Goal: Task Accomplishment & Management: Manage account settings

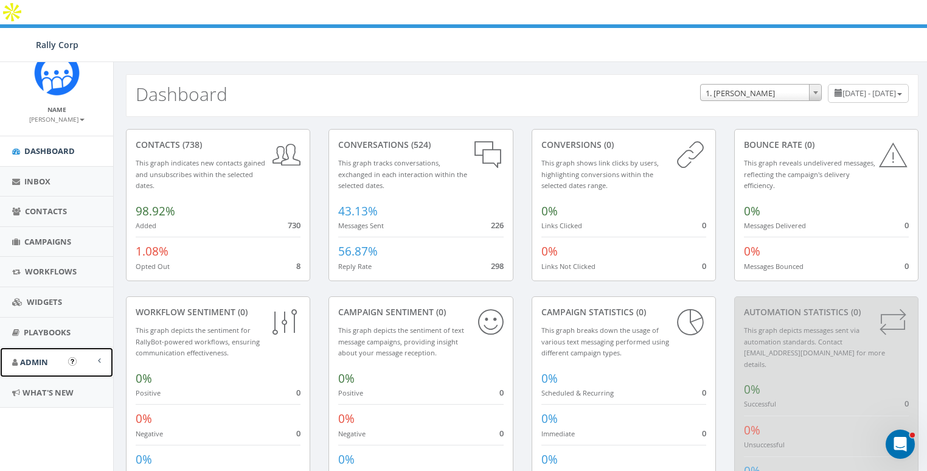
click at [34, 356] on span "Admin" at bounding box center [34, 361] width 28 height 11
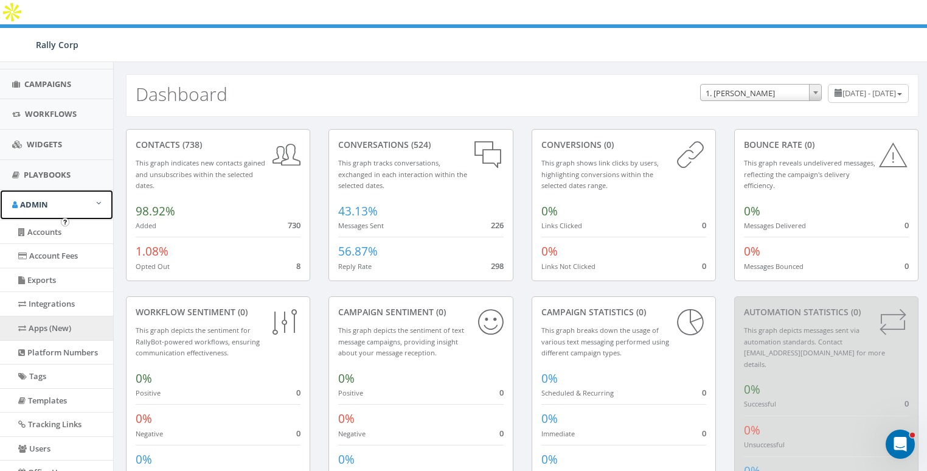
scroll to position [159, 0]
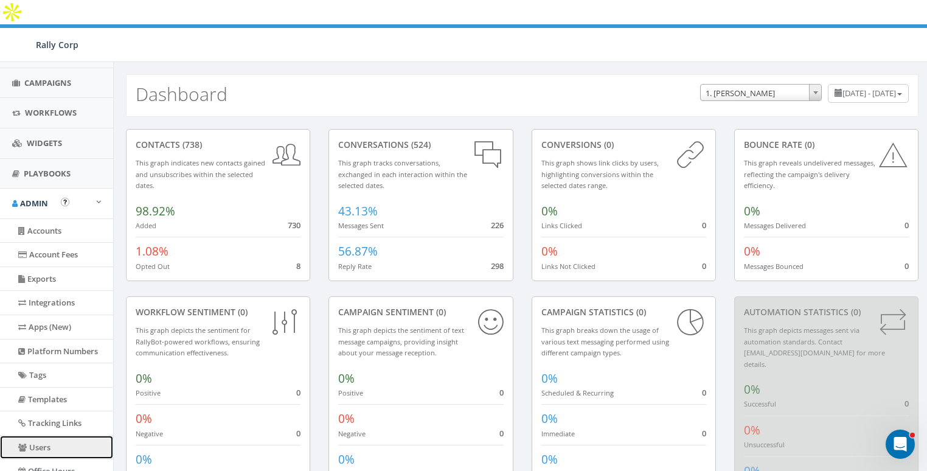
click at [43, 437] on link "Users" at bounding box center [56, 448] width 113 height 24
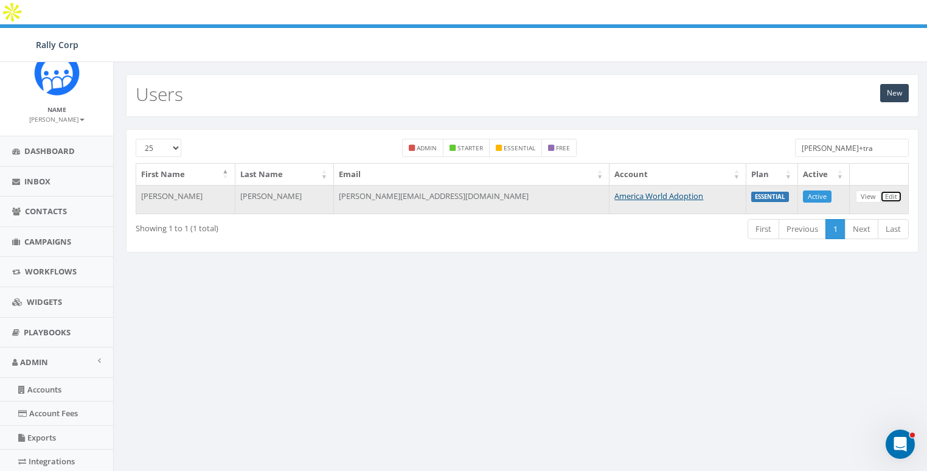
click at [891, 190] on link "Edit" at bounding box center [891, 196] width 22 height 13
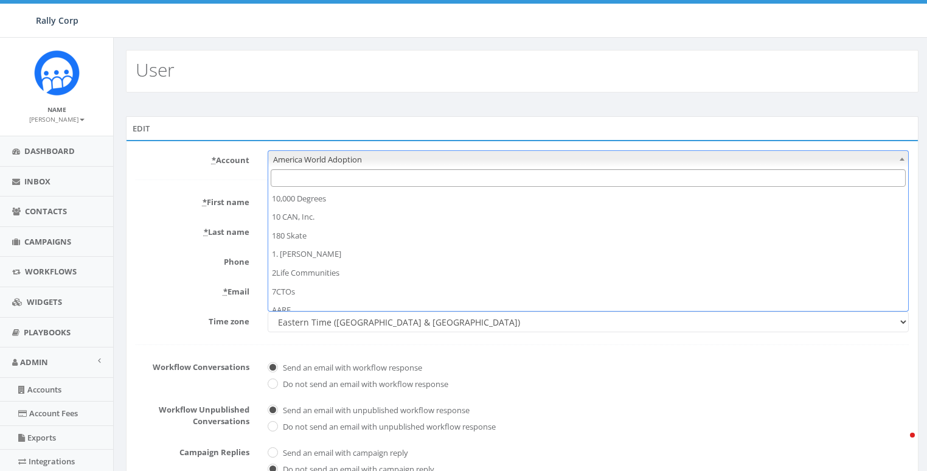
click at [332, 155] on span "America World Adoption" at bounding box center [588, 159] width 641 height 17
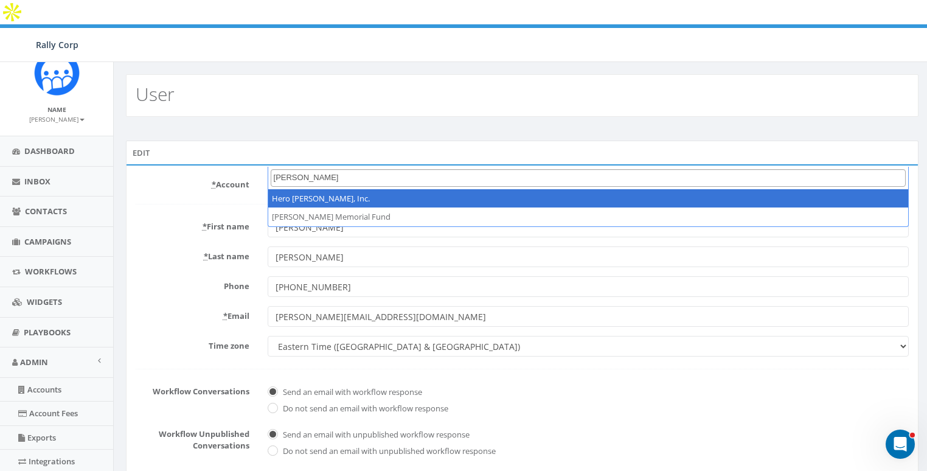
type input "hunter"
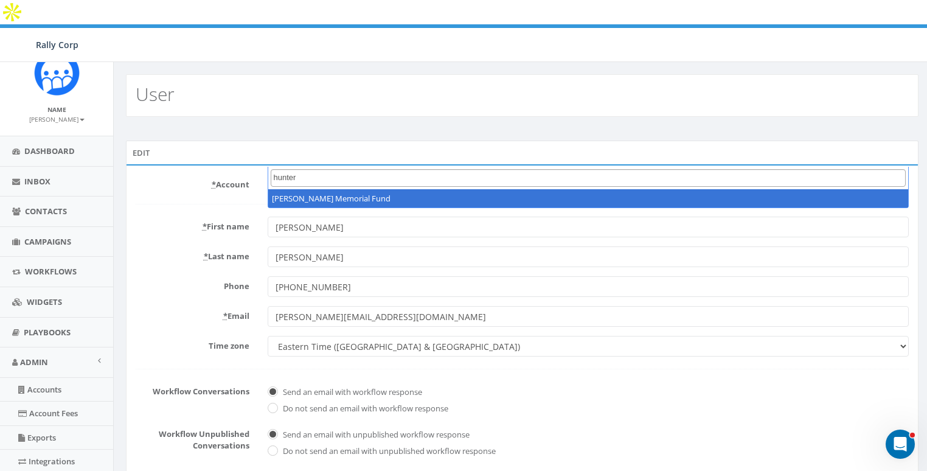
select select "1140"
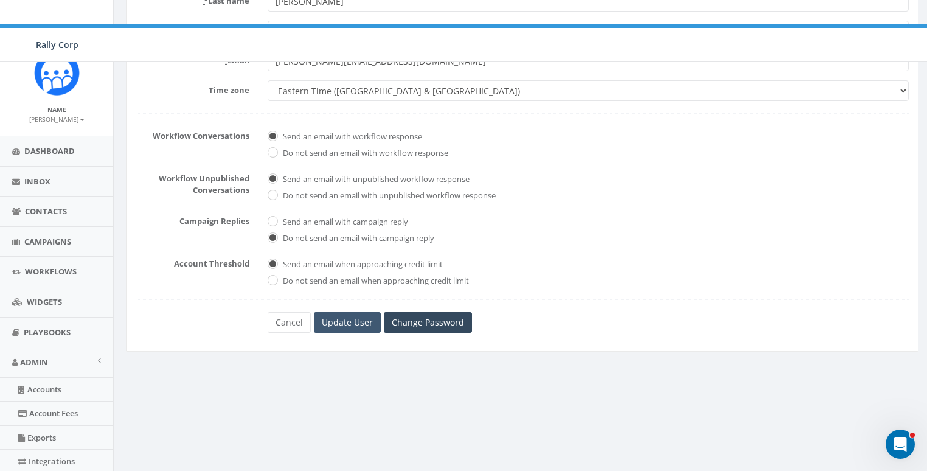
scroll to position [257, 0]
click at [337, 311] on input "Update User" at bounding box center [347, 321] width 67 height 21
